Goal: Task Accomplishment & Management: Complete application form

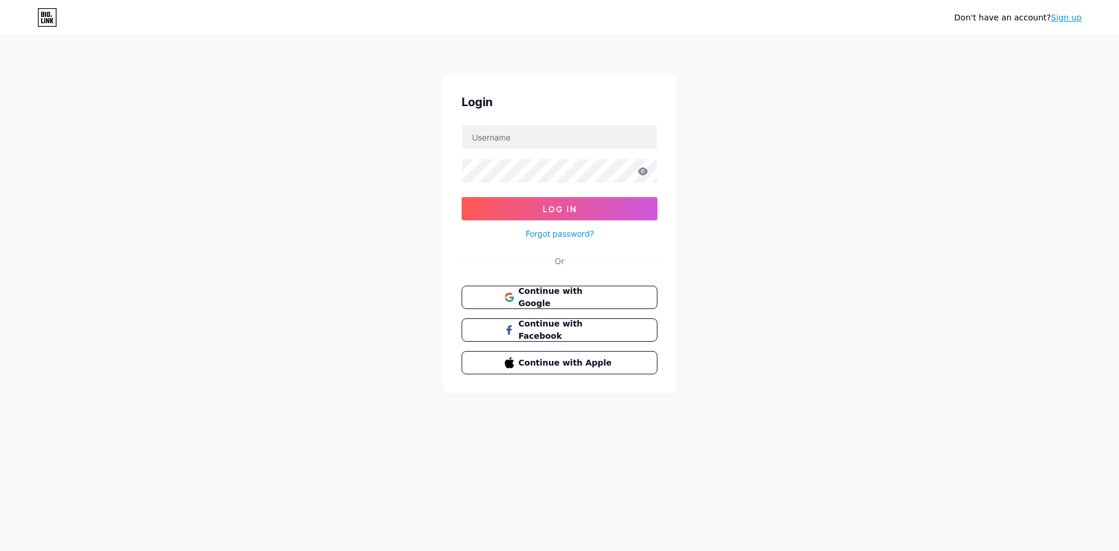
click at [545, 294] on span "Continue with Google" at bounding box center [567, 297] width 96 height 24
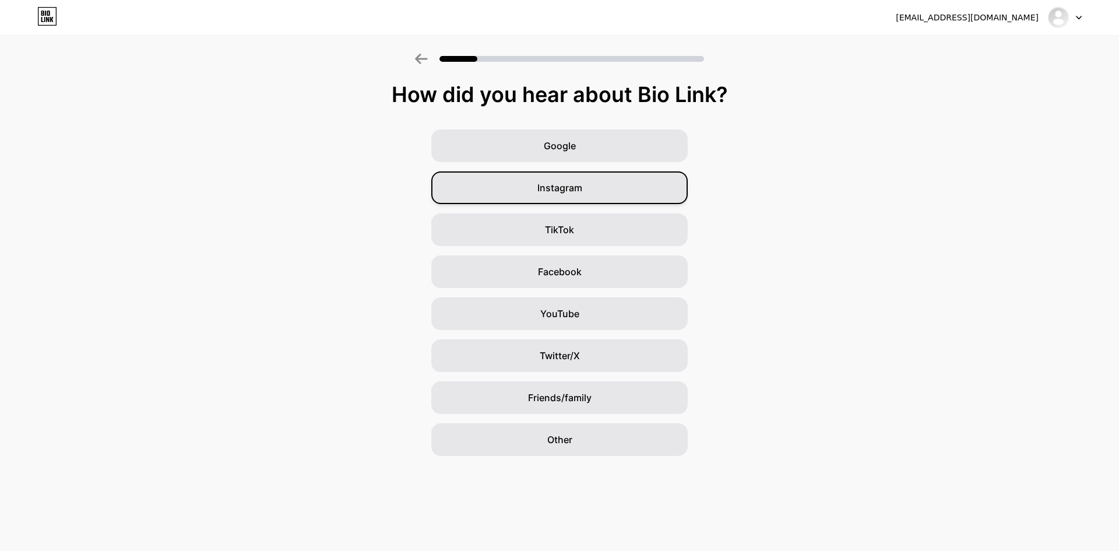
click at [536, 195] on div "Instagram" at bounding box center [559, 187] width 257 height 33
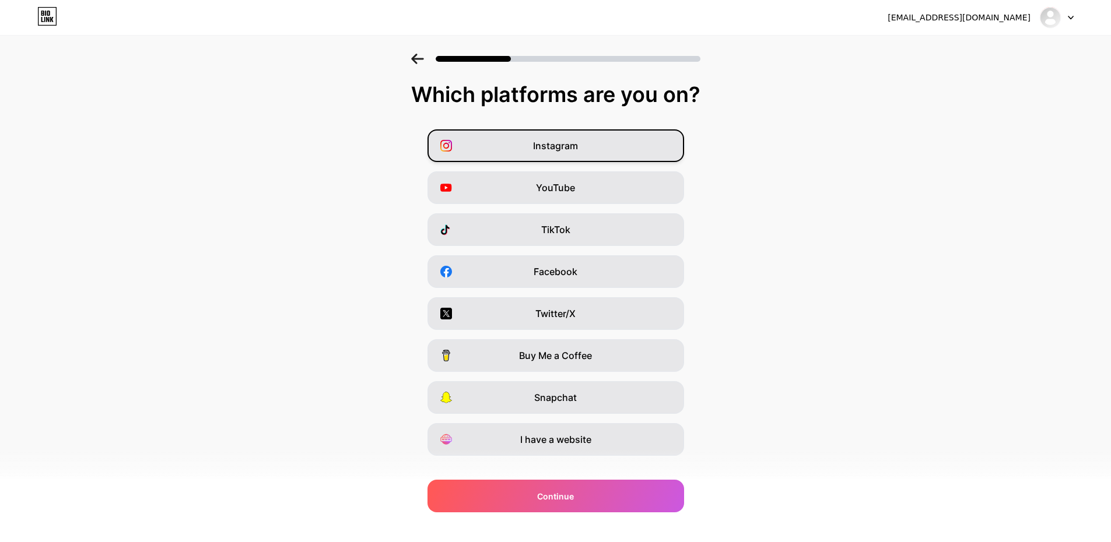
click at [567, 152] on span "Instagram" at bounding box center [555, 146] width 45 height 14
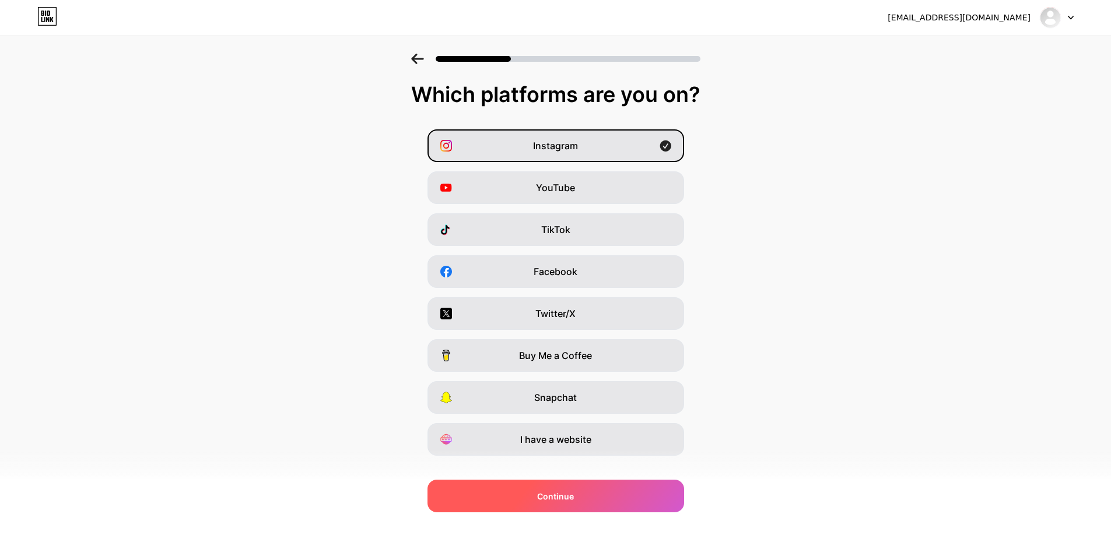
click at [578, 500] on div "Continue" at bounding box center [555, 496] width 257 height 33
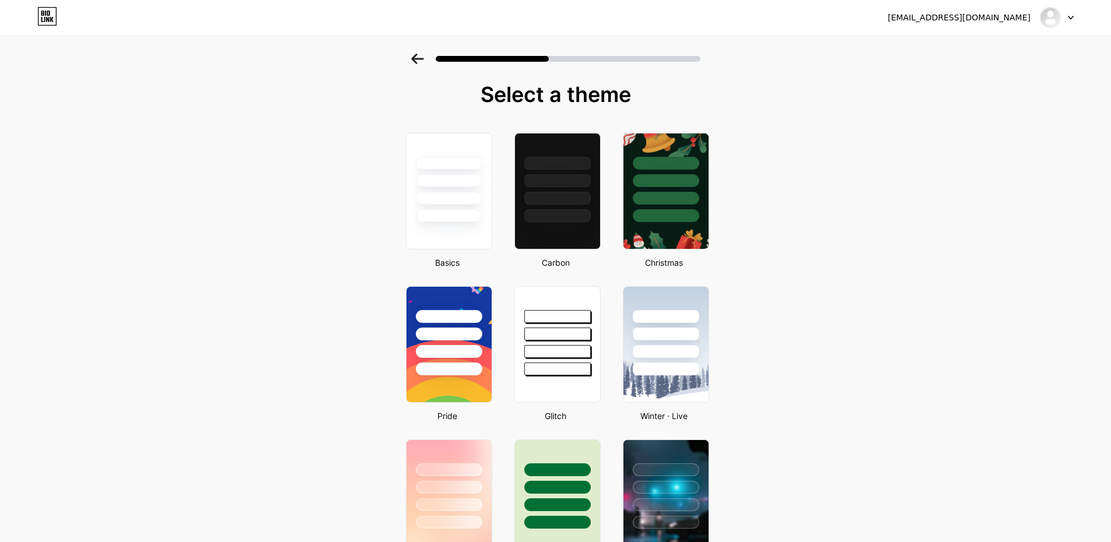
click at [441, 187] on div at bounding box center [448, 178] width 85 height 89
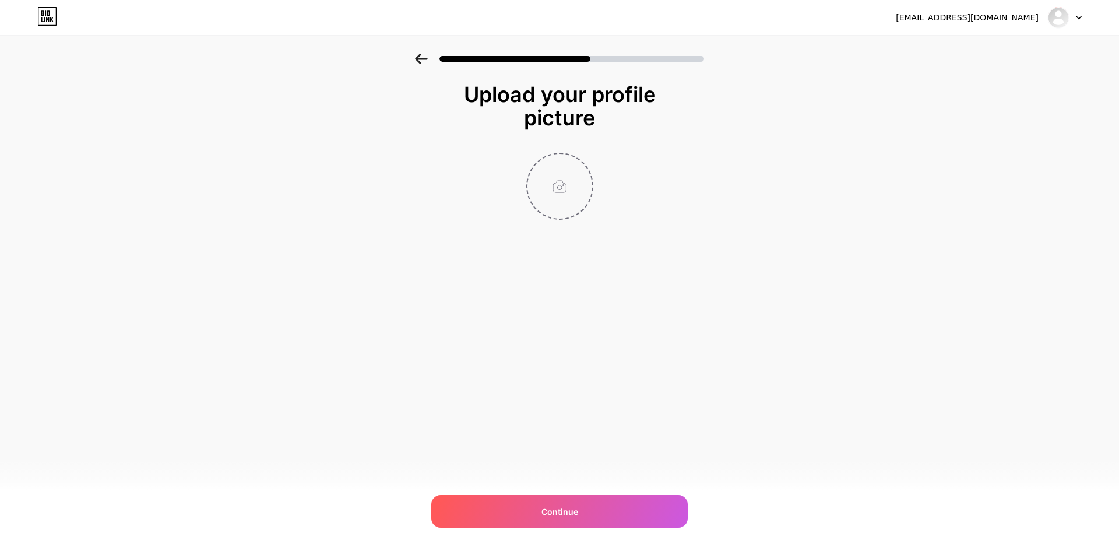
click at [560, 188] on input "file" at bounding box center [560, 186] width 65 height 65
type input "C:\fakepath\WhatsApp Image [DATE] at 09.48.02_2c160c72.jpg"
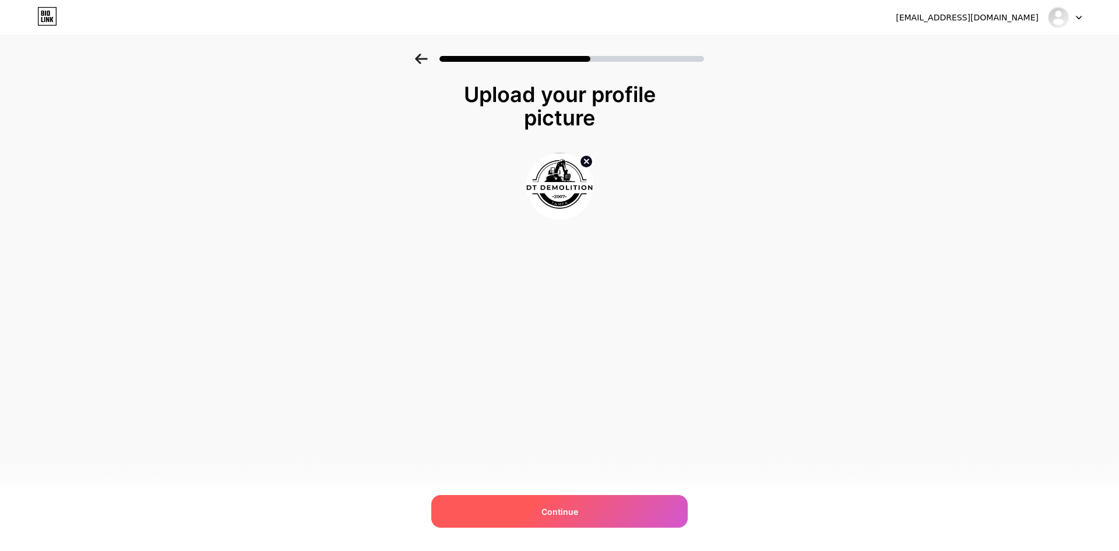
click at [579, 501] on div "Continue" at bounding box center [559, 511] width 257 height 33
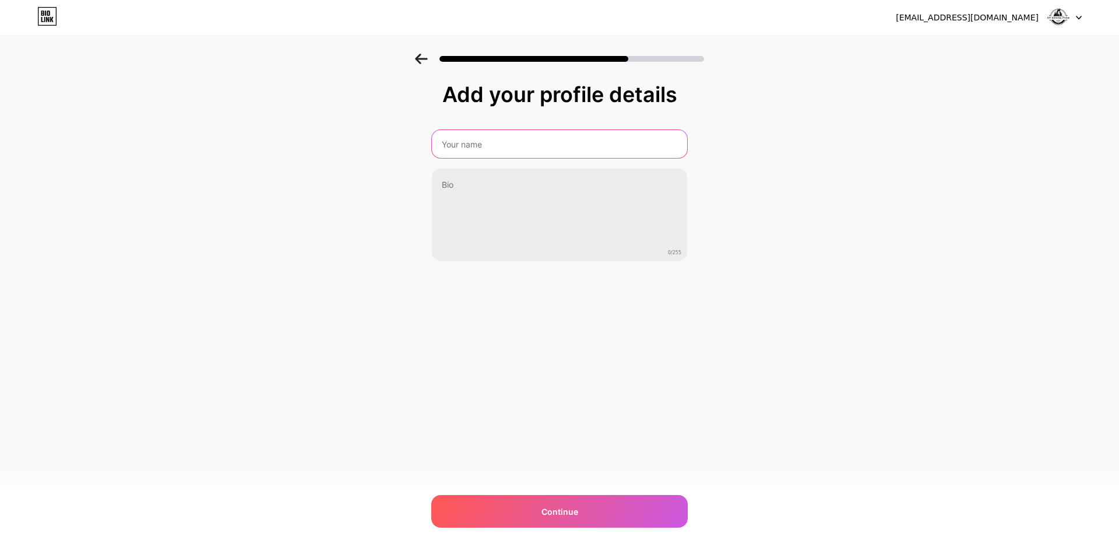
click at [465, 145] on input "text" at bounding box center [559, 144] width 255 height 28
type input "logo idea"
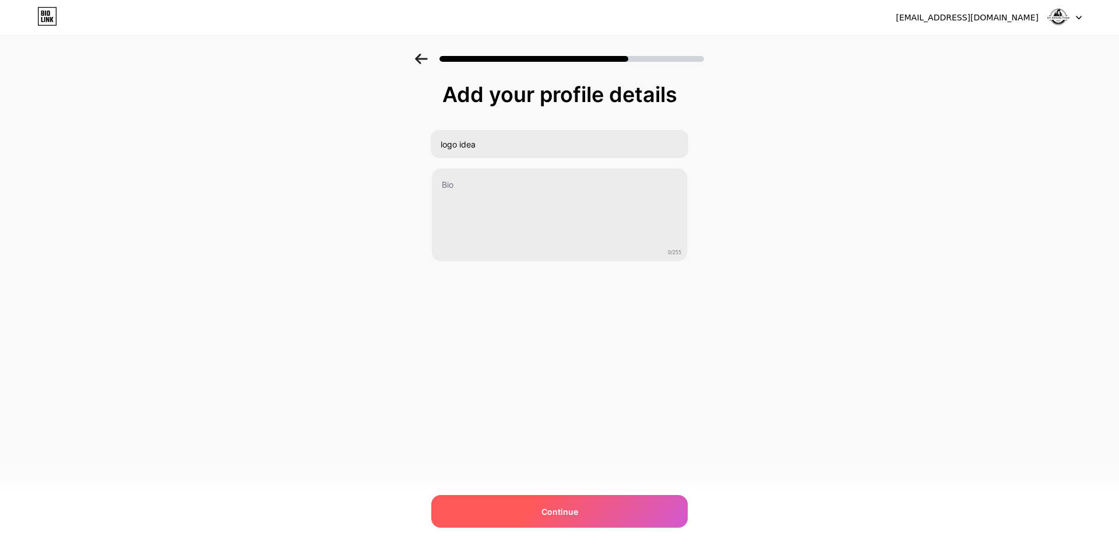
click at [577, 508] on span "Continue" at bounding box center [560, 512] width 37 height 12
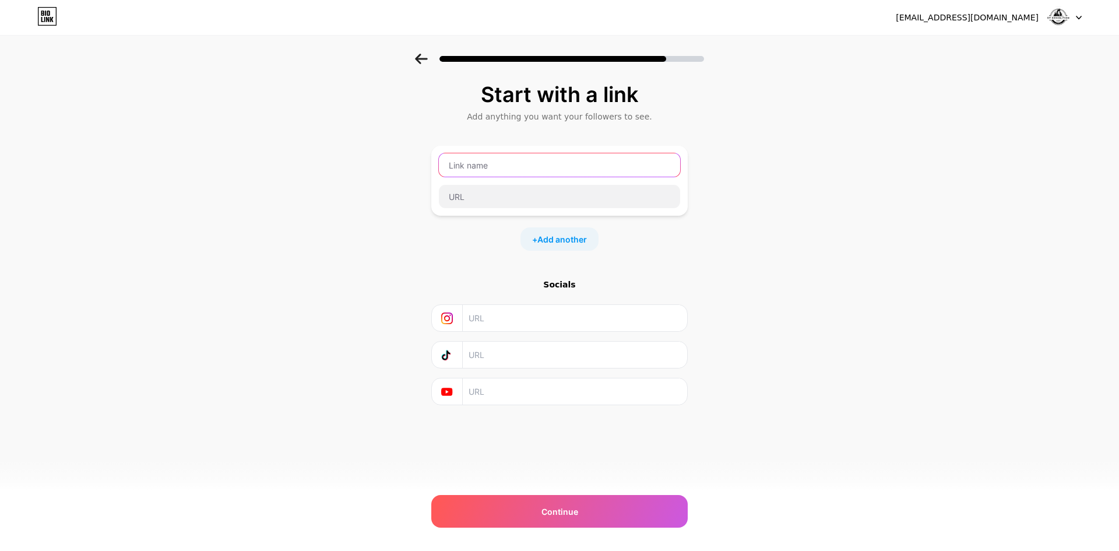
click at [497, 169] on input "text" at bounding box center [559, 164] width 241 height 23
type input "insta"
click at [497, 195] on input "text" at bounding box center [559, 196] width 241 height 23
paste input "[URL][DOMAIN_NAME][DOMAIN_NAME]"
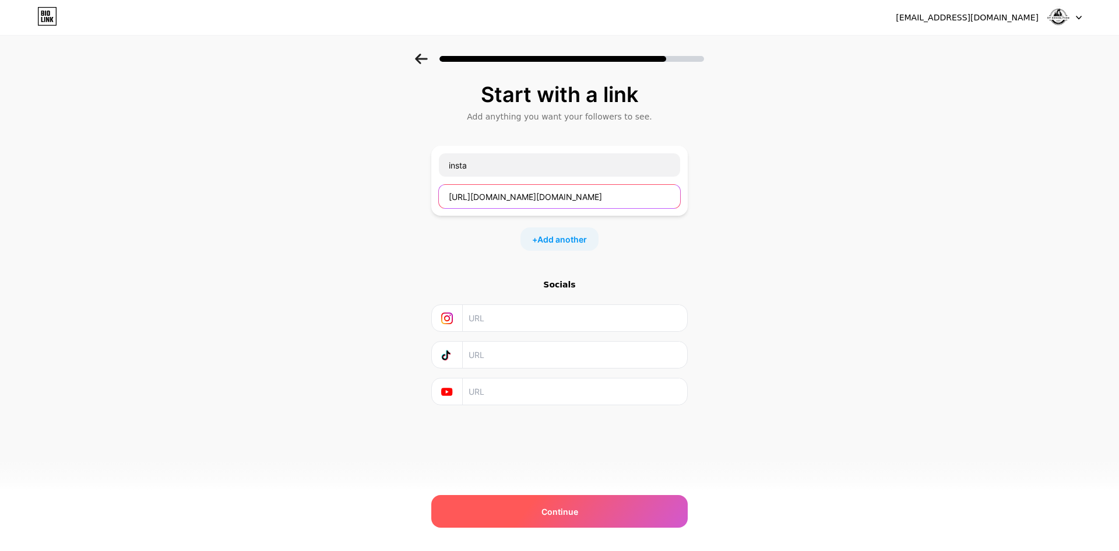
type input "[URL][DOMAIN_NAME][DOMAIN_NAME]"
click at [583, 513] on div "Continue" at bounding box center [559, 511] width 257 height 33
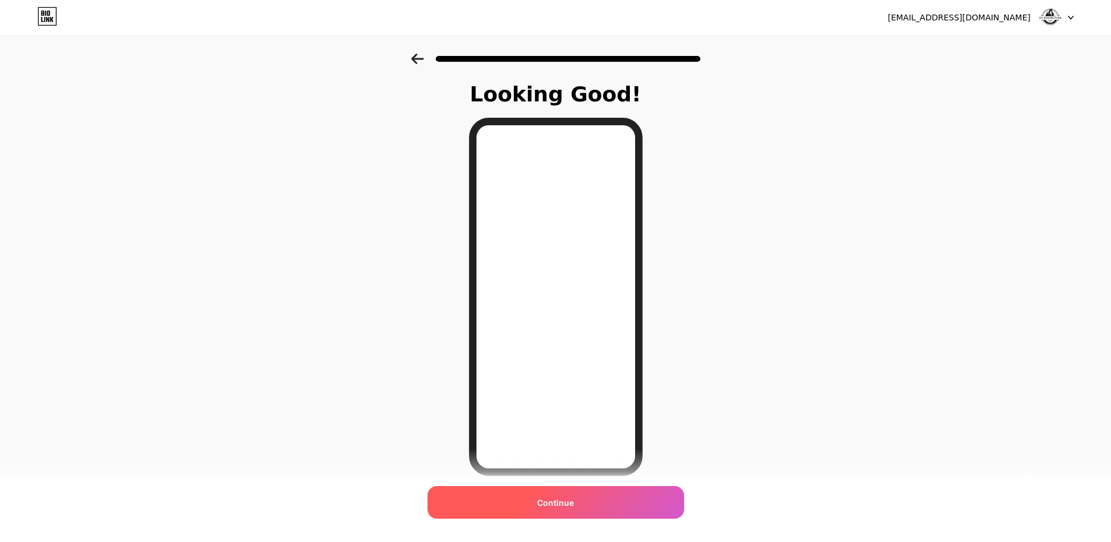
click at [574, 506] on span "Continue" at bounding box center [555, 503] width 37 height 12
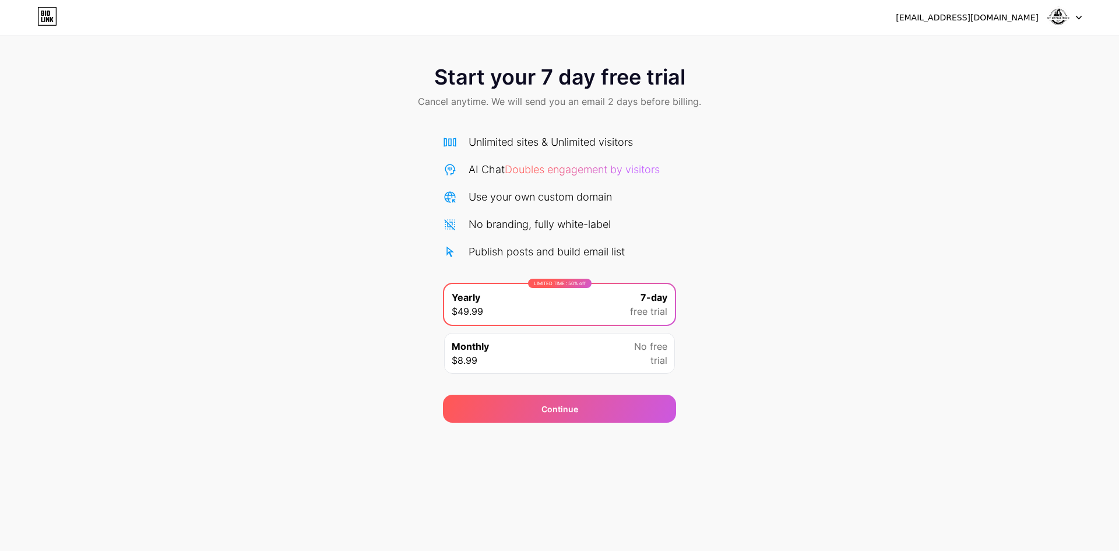
click at [41, 21] on icon at bounding box center [47, 16] width 20 height 19
click at [1056, 16] on img at bounding box center [1059, 17] width 22 height 22
click at [1059, 18] on img at bounding box center [1059, 17] width 22 height 22
click at [1082, 16] on icon at bounding box center [1079, 17] width 5 height 3
click at [1024, 38] on li "Logout" at bounding box center [1009, 47] width 145 height 31
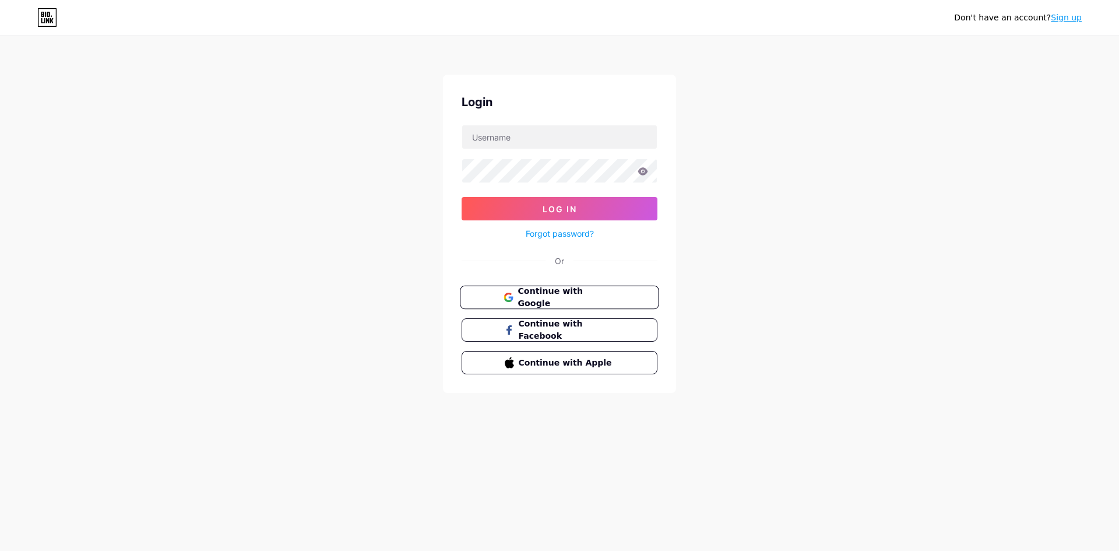
click at [547, 301] on span "Continue with Google" at bounding box center [566, 297] width 97 height 25
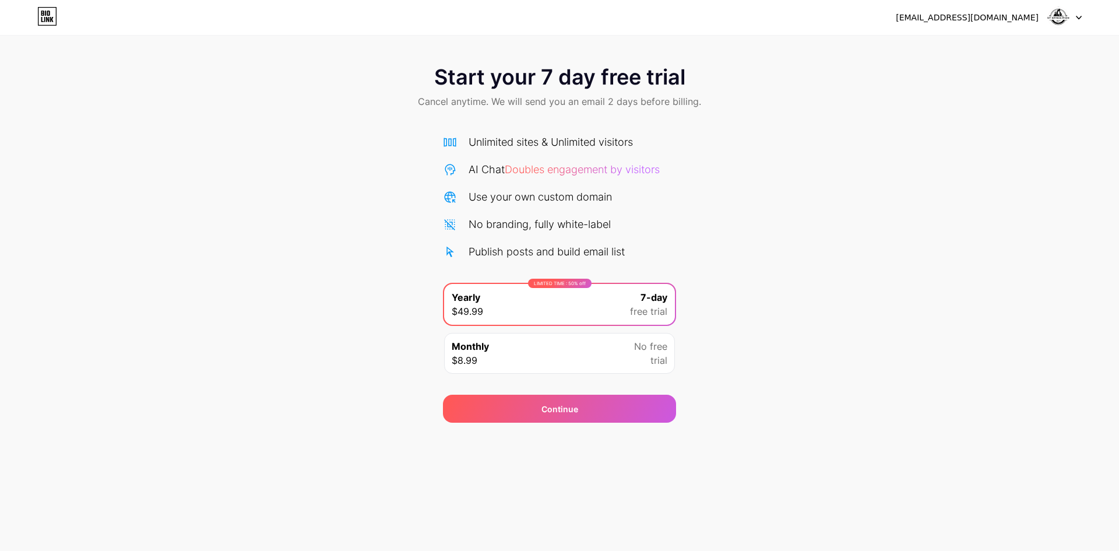
click at [1074, 20] on div at bounding box center [1065, 17] width 34 height 21
click at [991, 43] on li "Logout" at bounding box center [1009, 47] width 145 height 31
